Goal: Information Seeking & Learning: Find specific fact

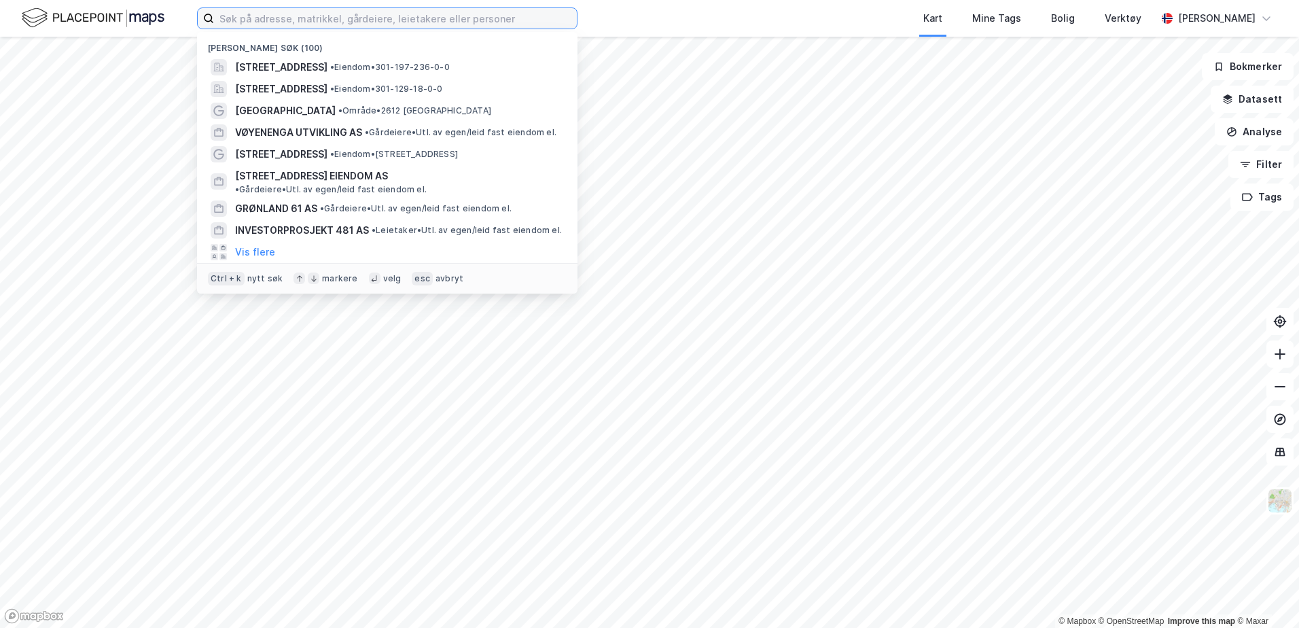
click at [283, 19] on input at bounding box center [395, 18] width 363 height 20
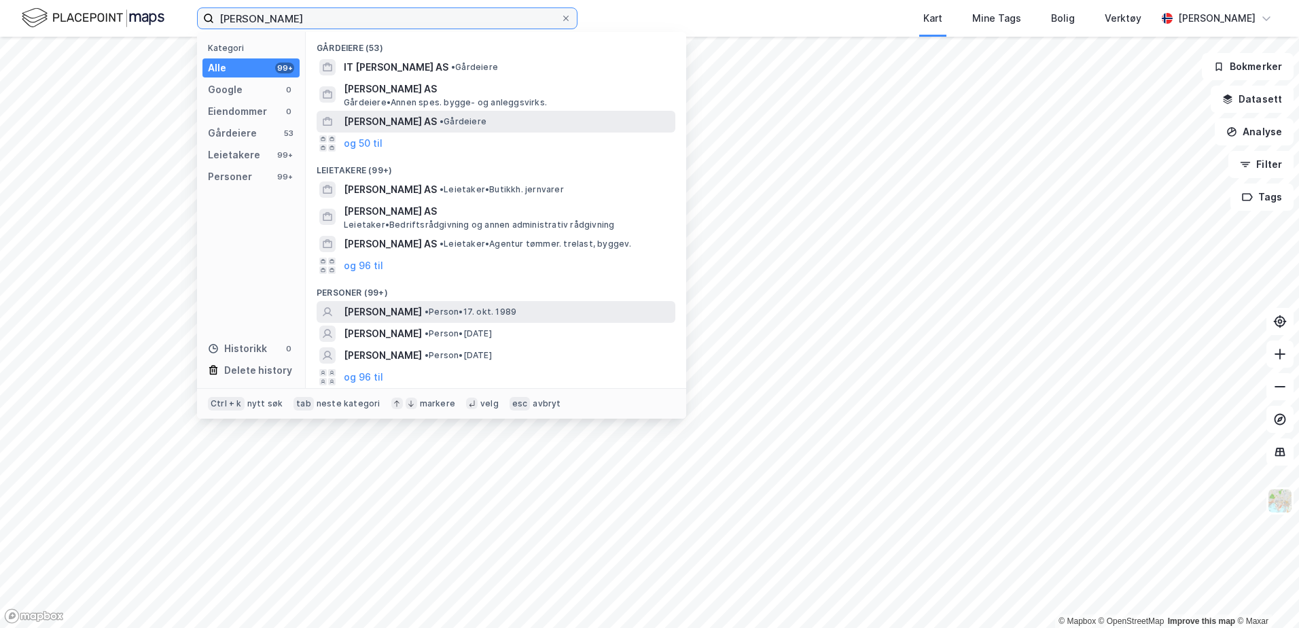
type input "[PERSON_NAME]"
click at [411, 310] on span "[PERSON_NAME]" at bounding box center [383, 312] width 78 height 16
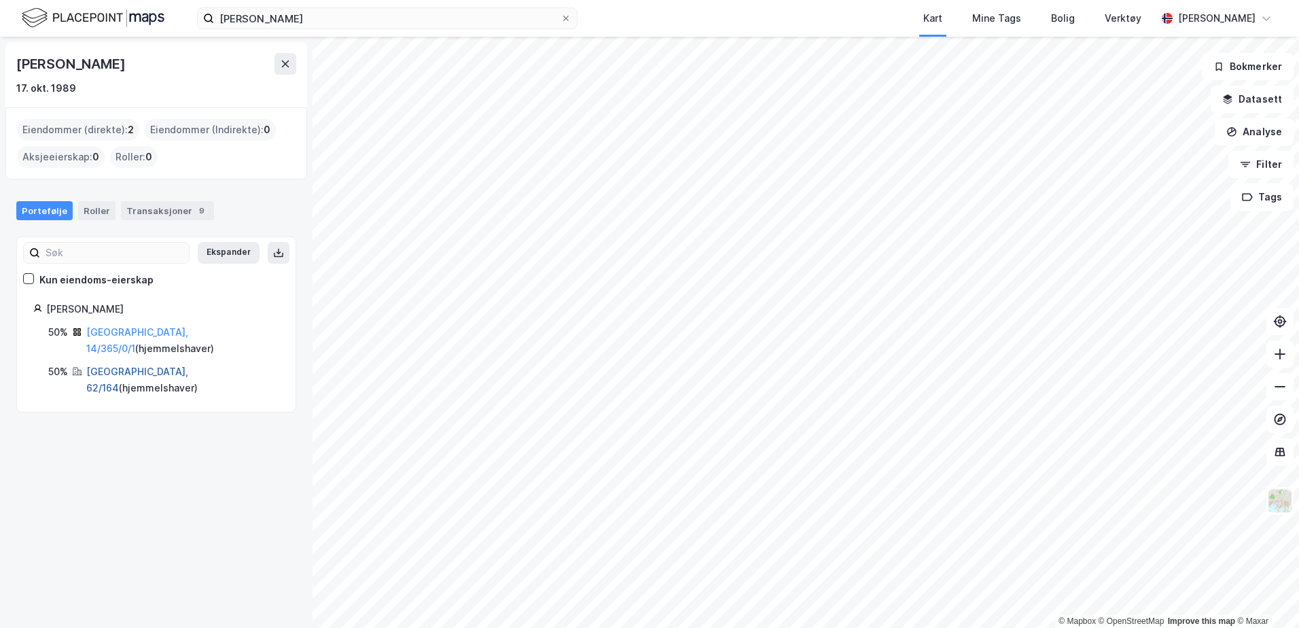
click at [137, 365] on link "[GEOGRAPHIC_DATA], 62/164" at bounding box center [137, 379] width 102 height 28
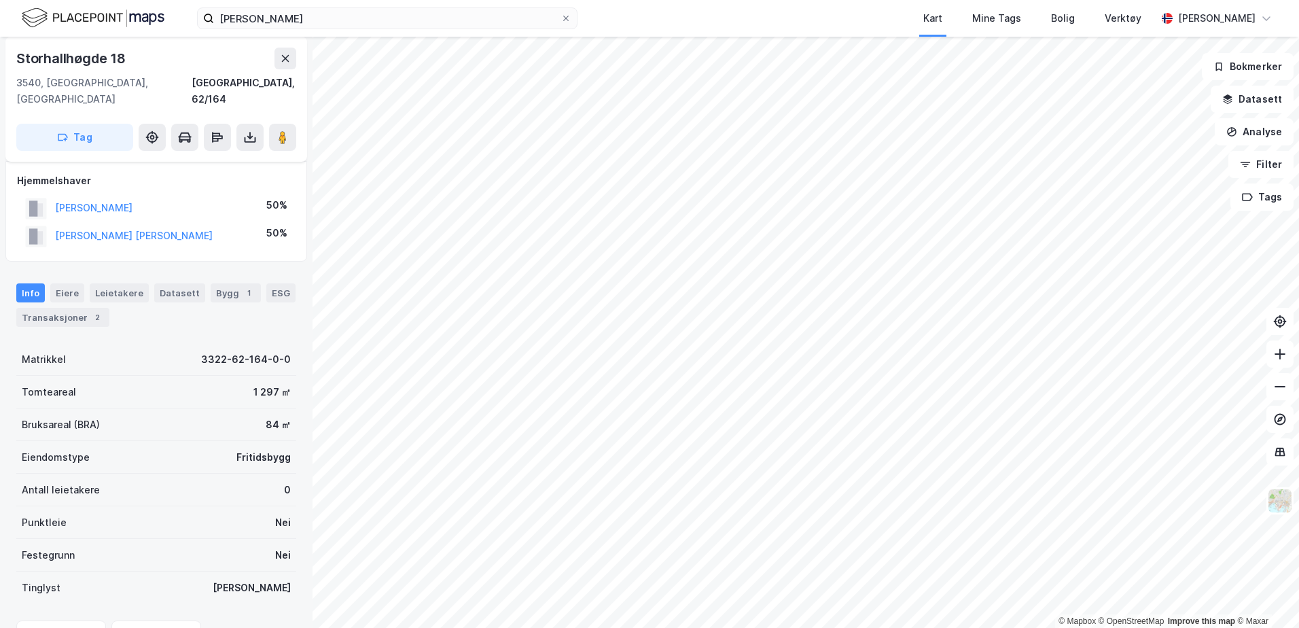
scroll to position [68, 0]
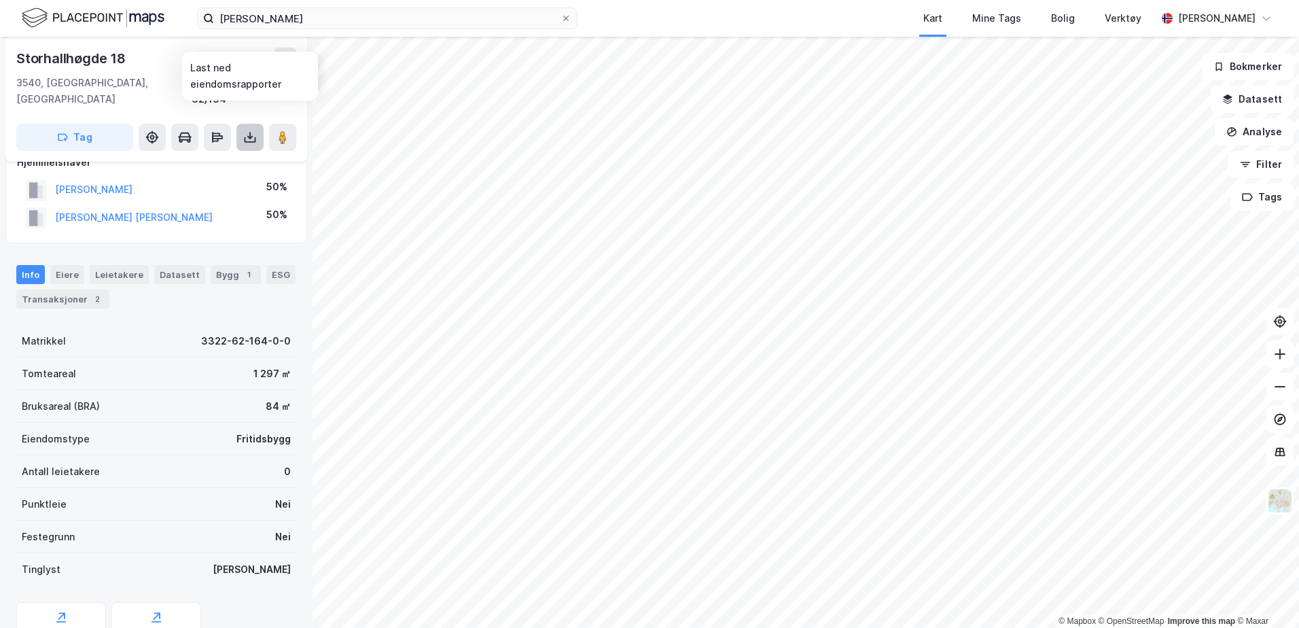
click at [241, 126] on button at bounding box center [249, 137] width 27 height 27
click at [190, 159] on div "Last ned grunnbok" at bounding box center [182, 164] width 79 height 11
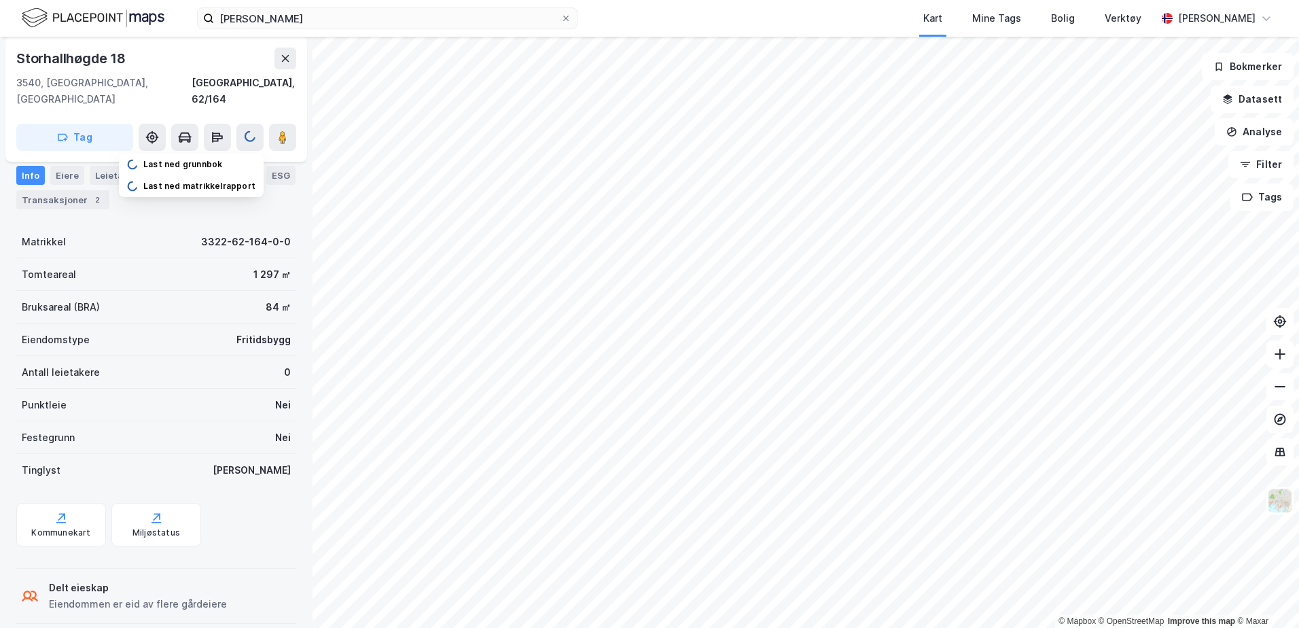
scroll to position [168, 0]
click at [314, 16] on input "[PERSON_NAME]" at bounding box center [387, 18] width 346 height 20
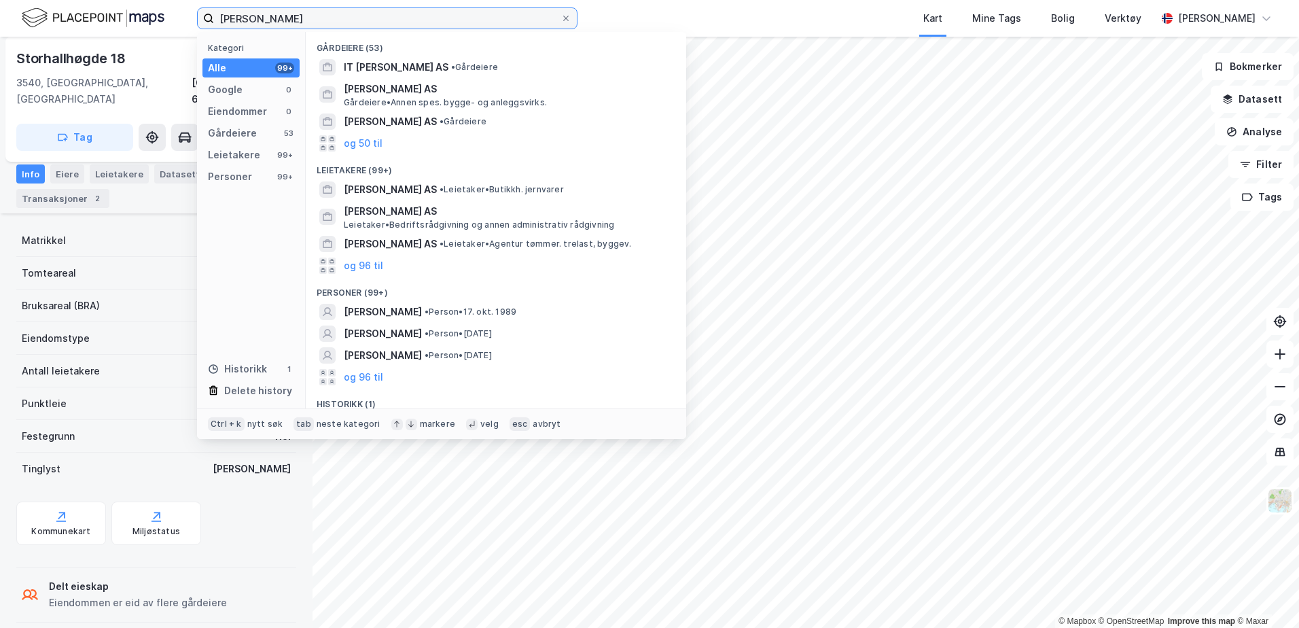
click at [329, 16] on input "[PERSON_NAME]" at bounding box center [387, 18] width 346 height 20
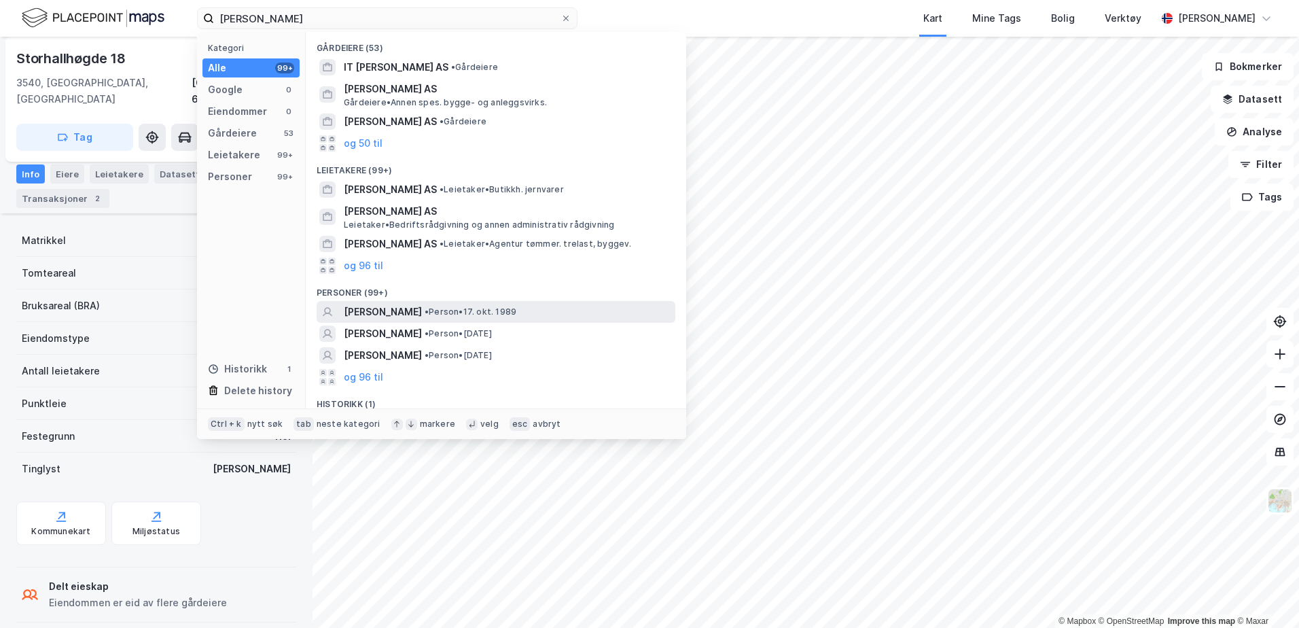
click at [382, 314] on span "[PERSON_NAME]" at bounding box center [383, 312] width 78 height 16
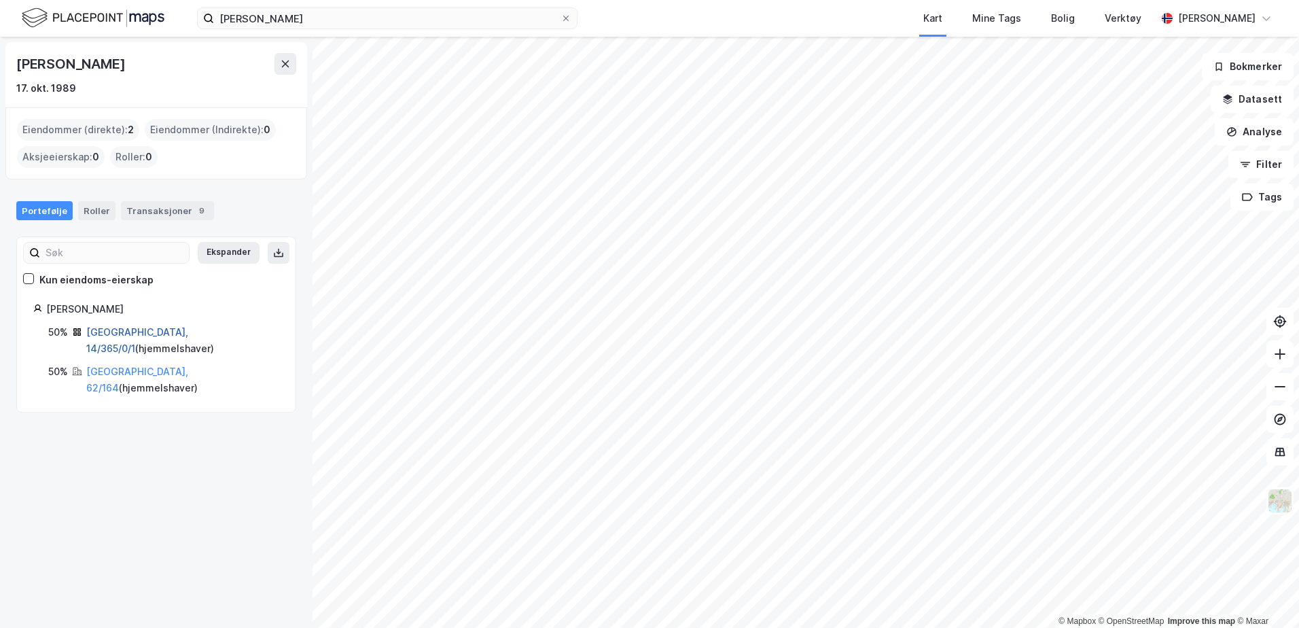
click at [97, 331] on link "[GEOGRAPHIC_DATA], 14/365/0/1" at bounding box center [137, 340] width 102 height 28
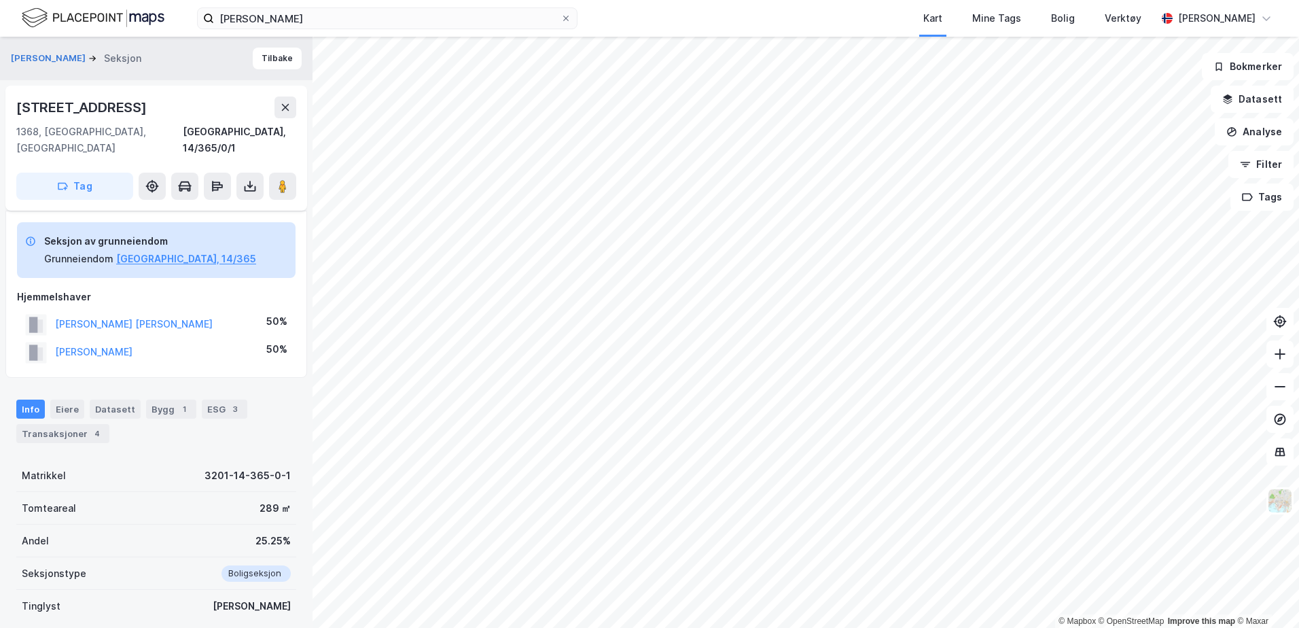
scroll to position [137, 0]
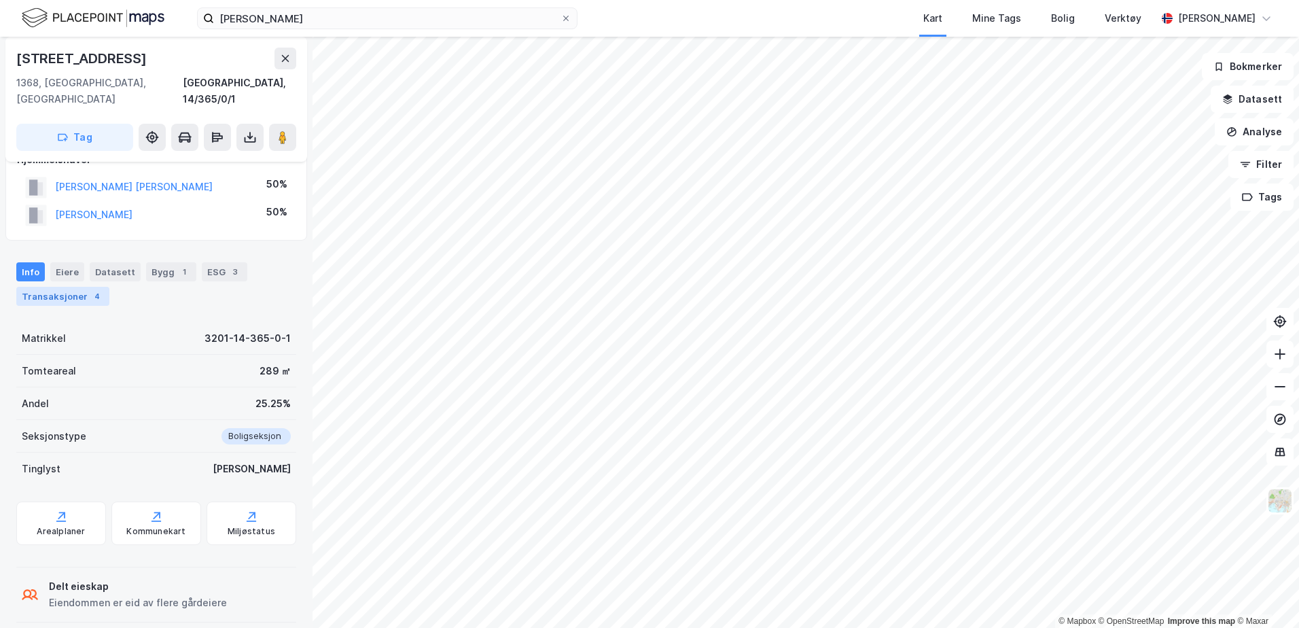
click at [71, 287] on div "Transaksjoner 4" at bounding box center [62, 296] width 93 height 19
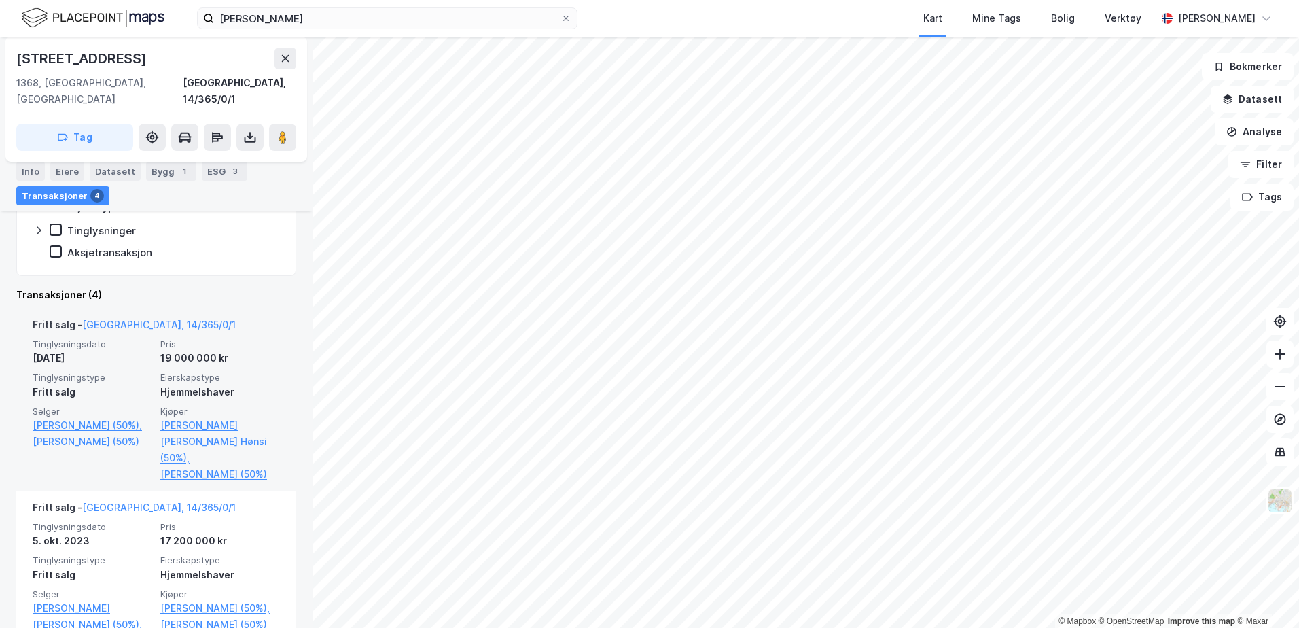
scroll to position [408, 0]
